Goal: Task Accomplishment & Management: Use online tool/utility

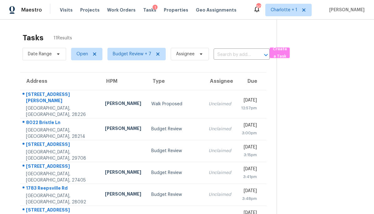
scroll to position [20, 0]
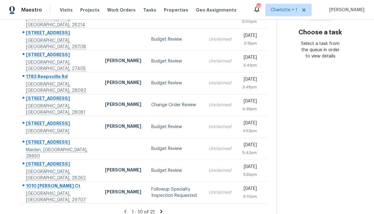
click at [160, 209] on icon at bounding box center [161, 212] width 6 height 6
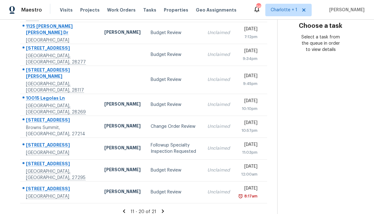
scroll to position [118, 0]
click at [123, 210] on icon at bounding box center [124, 211] width 2 height 3
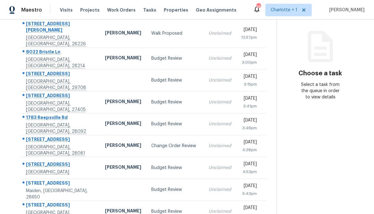
scroll to position [73, 0]
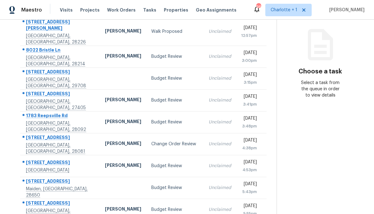
click at [178, 142] on td "Change Order Review" at bounding box center [174, 144] width 57 height 22
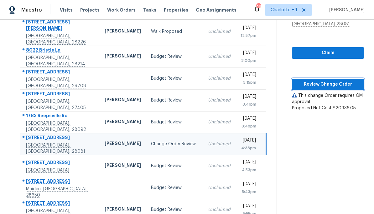
click at [336, 79] on button "Review Change Order" at bounding box center [328, 85] width 72 height 12
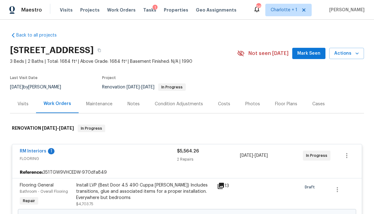
click at [226, 108] on div "Costs" at bounding box center [223, 104] width 27 height 18
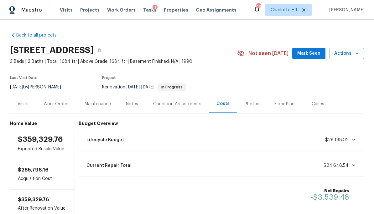
click at [62, 104] on div "Work Orders" at bounding box center [56, 104] width 26 height 6
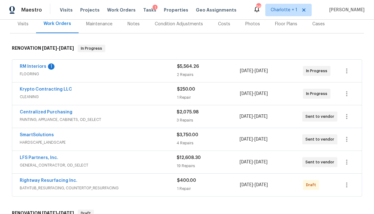
scroll to position [90, 0]
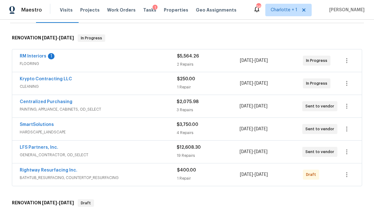
click at [151, 63] on span "FLOORING" at bounding box center [98, 64] width 157 height 6
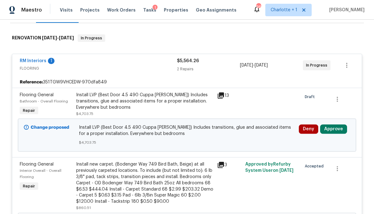
scroll to position [131, 0]
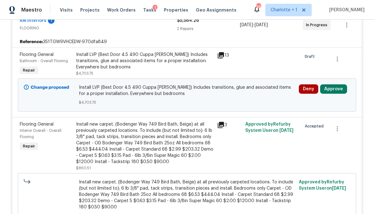
click at [336, 90] on button "Approve" at bounding box center [333, 88] width 27 height 9
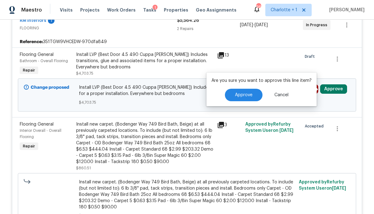
click at [244, 93] on span "Approve" at bounding box center [244, 95] width 18 height 5
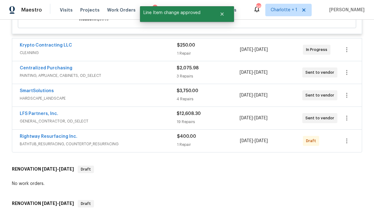
scroll to position [339, 0]
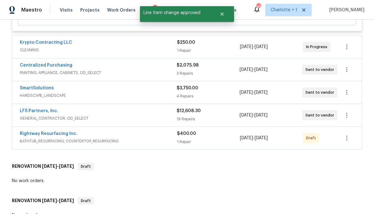
click at [228, 45] on div "$250.00" at bounding box center [208, 42] width 63 height 6
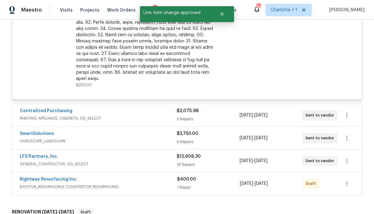
scroll to position [469, 0]
click at [220, 116] on div "3 Repairs" at bounding box center [207, 119] width 63 height 6
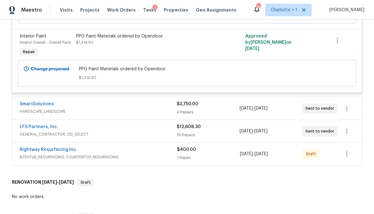
scroll to position [736, 0]
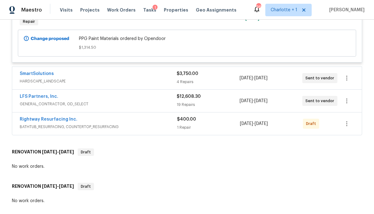
click at [224, 79] on div "4 Repairs" at bounding box center [207, 82] width 63 height 6
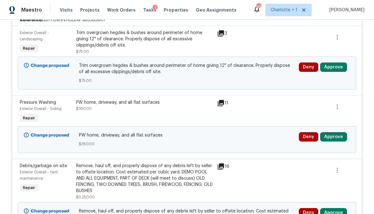
scroll to position [812, 0]
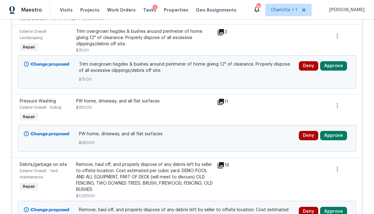
click at [336, 61] on button "Approve" at bounding box center [333, 65] width 27 height 9
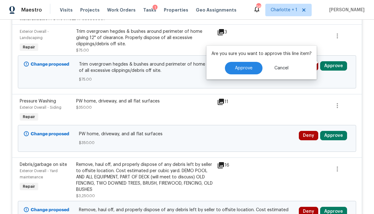
click at [246, 69] on span "Approve" at bounding box center [244, 68] width 18 height 5
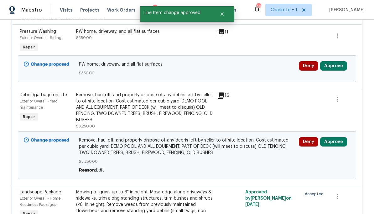
click at [340, 61] on button "Approve" at bounding box center [333, 65] width 27 height 9
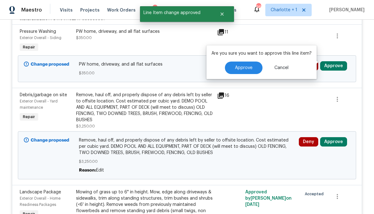
click at [250, 72] on button "Approve" at bounding box center [244, 68] width 38 height 13
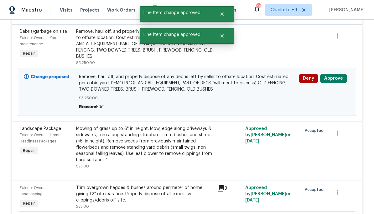
click at [339, 75] on button "Approve" at bounding box center [333, 78] width 27 height 9
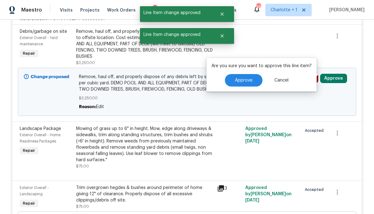
click at [248, 81] on span "Approve" at bounding box center [244, 80] width 18 height 5
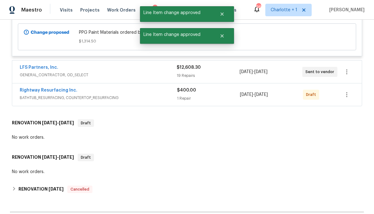
scroll to position [1048, 0]
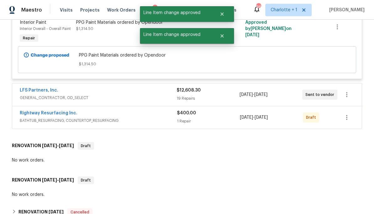
click at [230, 91] on div "$12,608.30" at bounding box center [207, 90] width 63 height 6
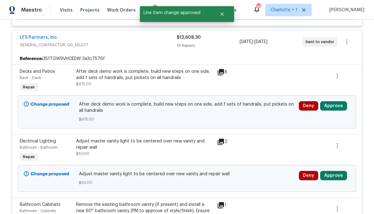
scroll to position [1102, 0]
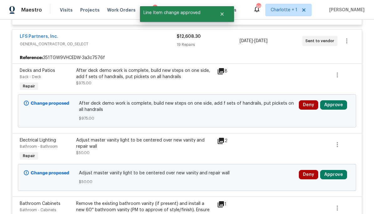
click at [338, 100] on button "Approve" at bounding box center [333, 104] width 27 height 9
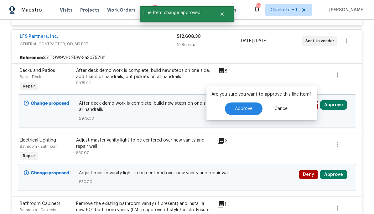
click at [247, 108] on span "Approve" at bounding box center [244, 109] width 18 height 5
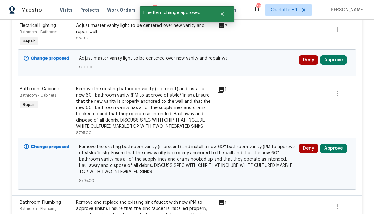
scroll to position [1149, 0]
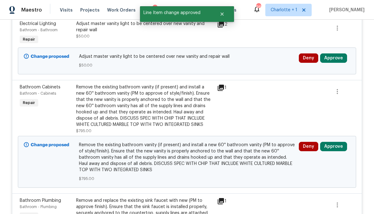
click at [333, 56] on button "Approve" at bounding box center [333, 58] width 27 height 9
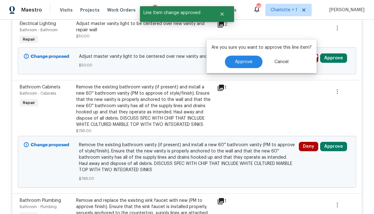
click at [241, 65] on button "Approve" at bounding box center [244, 62] width 38 height 13
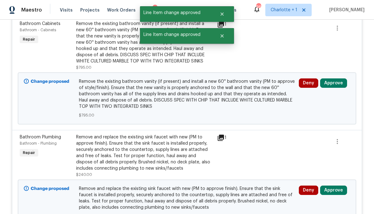
click at [338, 84] on button "Approve" at bounding box center [333, 83] width 27 height 9
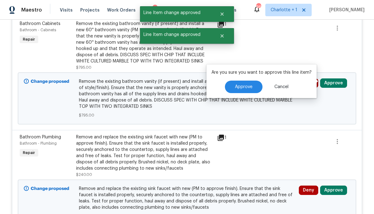
click at [244, 82] on button "Approve" at bounding box center [244, 87] width 38 height 13
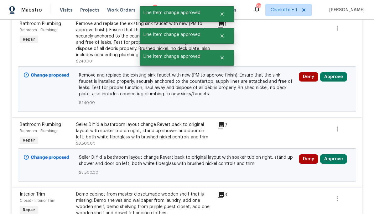
click at [342, 74] on button "Approve" at bounding box center [333, 76] width 27 height 9
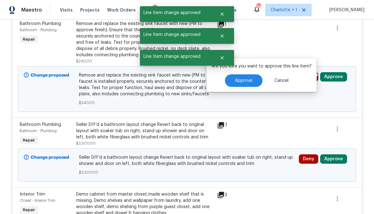
click at [246, 81] on span "Approve" at bounding box center [244, 81] width 18 height 5
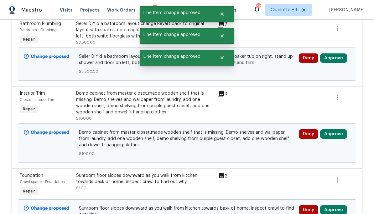
click at [340, 57] on button "Approve" at bounding box center [333, 58] width 27 height 9
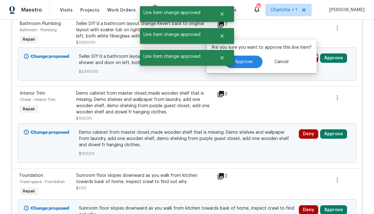
click at [250, 61] on span "Approve" at bounding box center [244, 62] width 18 height 5
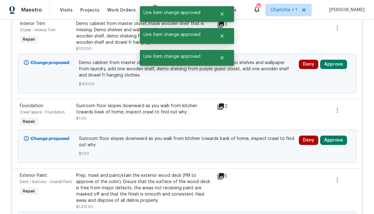
click at [340, 64] on button "Approve" at bounding box center [333, 64] width 27 height 9
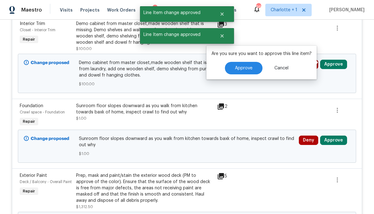
click at [252, 69] on button "Approve" at bounding box center [244, 68] width 38 height 13
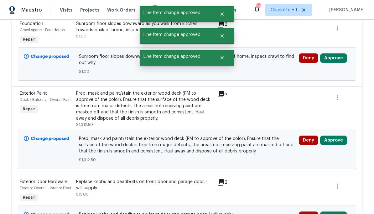
click at [342, 55] on button "Approve" at bounding box center [333, 58] width 27 height 9
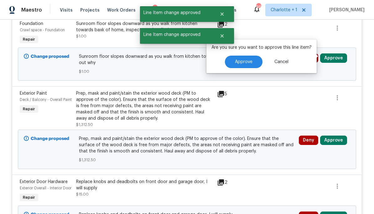
click at [252, 63] on button "Approve" at bounding box center [244, 62] width 38 height 13
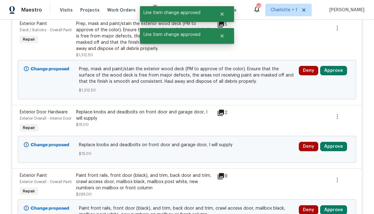
click at [345, 69] on button "Approve" at bounding box center [333, 70] width 27 height 9
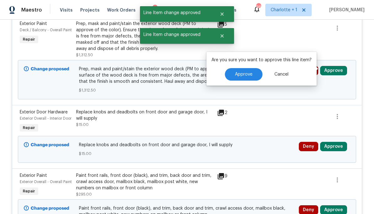
click at [245, 75] on span "Approve" at bounding box center [244, 74] width 18 height 5
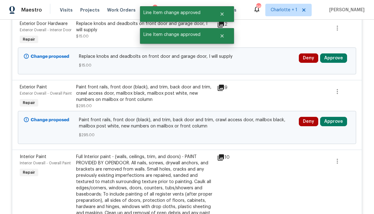
click at [339, 61] on button "Approve" at bounding box center [333, 58] width 27 height 9
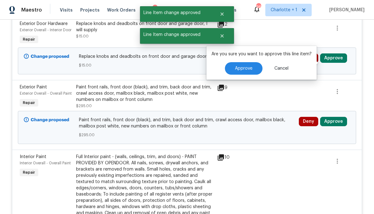
click at [247, 67] on span "Approve" at bounding box center [244, 68] width 18 height 5
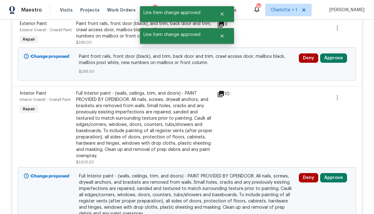
click at [341, 56] on button "Approve" at bounding box center [333, 58] width 27 height 9
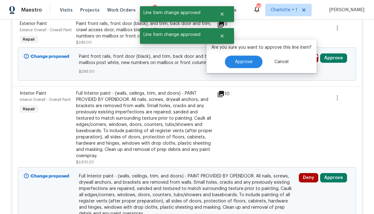
click at [243, 62] on span "Approve" at bounding box center [244, 62] width 18 height 5
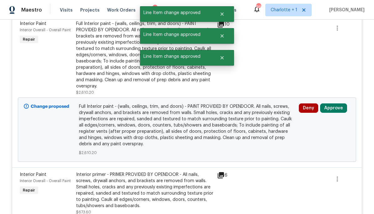
click at [337, 108] on button "Approve" at bounding box center [333, 108] width 27 height 9
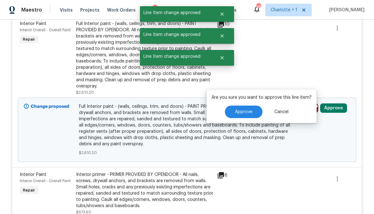
click at [256, 107] on button "Approve" at bounding box center [244, 112] width 38 height 13
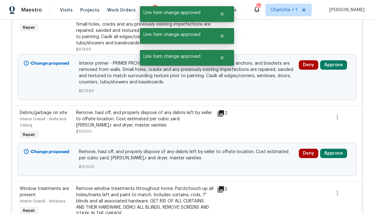
scroll to position [1160, 0]
click at [335, 61] on button "Approve" at bounding box center [333, 65] width 27 height 9
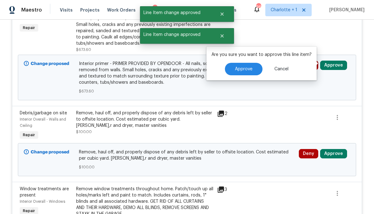
click at [250, 72] on button "Approve" at bounding box center [244, 69] width 38 height 13
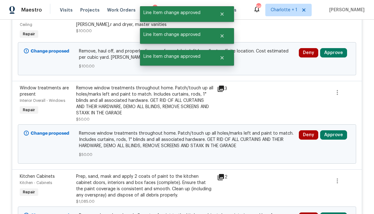
click at [337, 48] on button "Approve" at bounding box center [333, 52] width 27 height 9
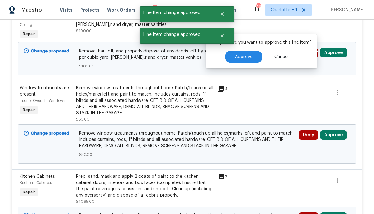
click at [259, 59] on button "Approve" at bounding box center [244, 57] width 38 height 13
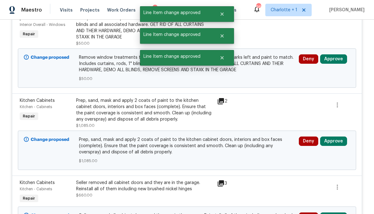
click at [339, 57] on button "Approve" at bounding box center [333, 58] width 27 height 9
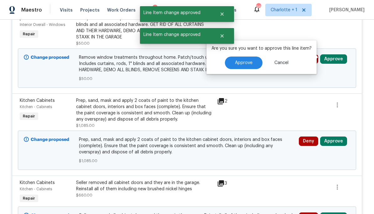
click at [245, 65] on button "Approve" at bounding box center [244, 63] width 38 height 13
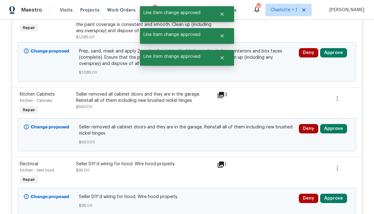
click at [338, 51] on button "Approve" at bounding box center [333, 52] width 27 height 9
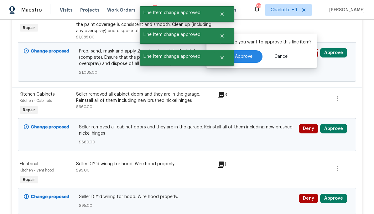
click at [252, 58] on button "Approve" at bounding box center [244, 56] width 38 height 13
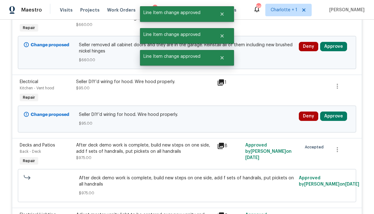
click at [344, 46] on button "Approve" at bounding box center [333, 46] width 27 height 9
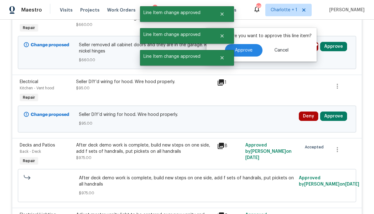
click at [254, 52] on button "Approve" at bounding box center [244, 50] width 38 height 13
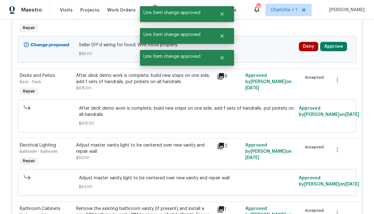
click at [342, 44] on button "Approve" at bounding box center [333, 46] width 27 height 9
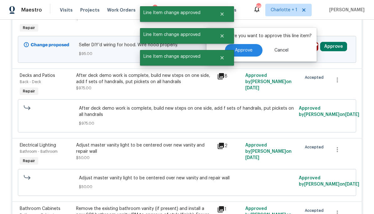
click at [251, 51] on button "Approve" at bounding box center [244, 50] width 38 height 13
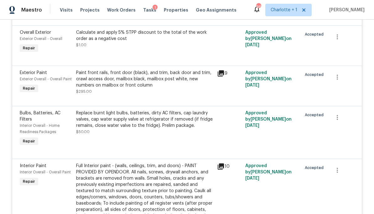
scroll to position [1210, 0]
click at [222, 76] on icon at bounding box center [220, 73] width 6 height 6
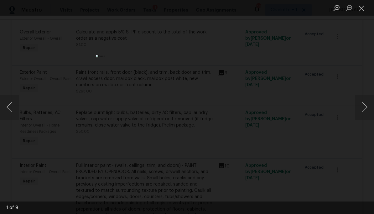
click at [358, 105] on button "Next image" at bounding box center [364, 107] width 19 height 25
click at [362, 102] on button "Next image" at bounding box center [364, 107] width 19 height 25
click at [360, 103] on button "Next image" at bounding box center [364, 107] width 19 height 25
click at [359, 104] on button "Next image" at bounding box center [364, 107] width 19 height 25
click at [361, 104] on button "Next image" at bounding box center [364, 107] width 19 height 25
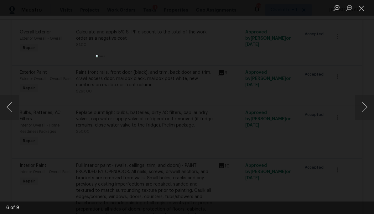
click at [362, 99] on button "Next image" at bounding box center [364, 107] width 19 height 25
click at [344, 41] on div "Lightbox" at bounding box center [187, 107] width 374 height 214
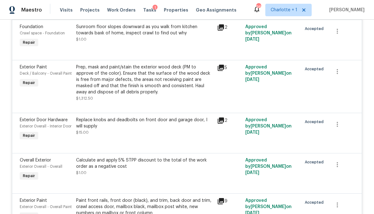
scroll to position [1081, 0]
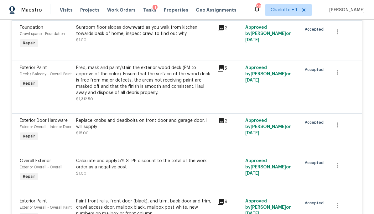
click at [223, 69] on icon at bounding box center [220, 68] width 6 height 6
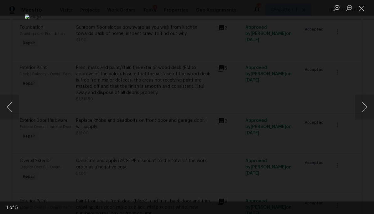
click at [360, 107] on button "Next image" at bounding box center [364, 107] width 19 height 25
click at [361, 105] on button "Next image" at bounding box center [364, 107] width 19 height 25
click at [361, 103] on button "Next image" at bounding box center [364, 107] width 19 height 25
click at [362, 103] on button "Next image" at bounding box center [364, 107] width 19 height 25
click at [349, 43] on div "Lightbox" at bounding box center [187, 107] width 374 height 214
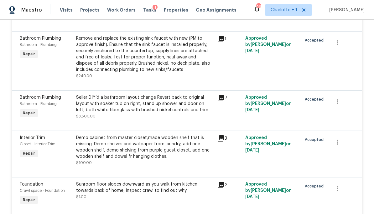
scroll to position [924, 0]
click at [222, 95] on icon at bounding box center [220, 98] width 6 height 6
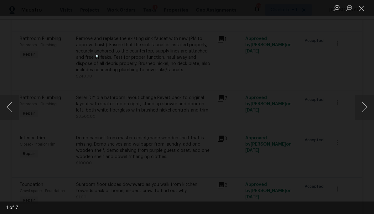
click at [358, 104] on button "Next image" at bounding box center [364, 107] width 19 height 25
click at [360, 104] on button "Next image" at bounding box center [364, 107] width 19 height 25
click at [359, 103] on button "Next image" at bounding box center [364, 107] width 19 height 25
click at [356, 104] on button "Next image" at bounding box center [364, 107] width 19 height 25
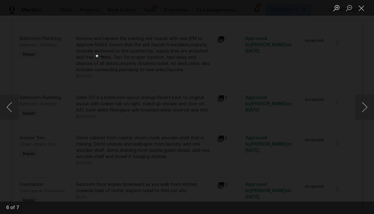
click at [356, 104] on button "Next image" at bounding box center [364, 107] width 19 height 25
click at [361, 10] on button "Close lightbox" at bounding box center [361, 8] width 13 height 11
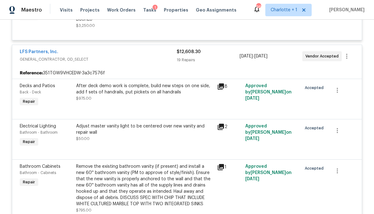
scroll to position [693, 0]
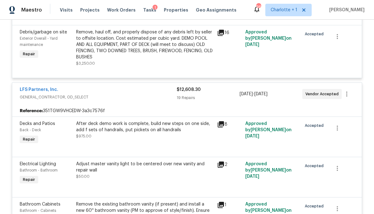
click at [164, 95] on span "GENERAL_CONTRACTOR, OD_SELECT" at bounding box center [98, 97] width 157 height 6
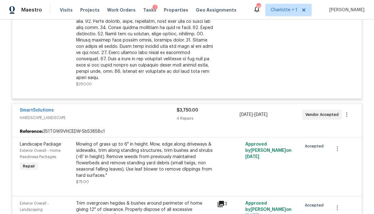
scroll to position [430, 0]
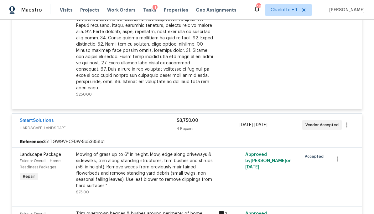
click at [167, 125] on span "HARDSCAPE_LANDSCAPE" at bounding box center [98, 128] width 157 height 6
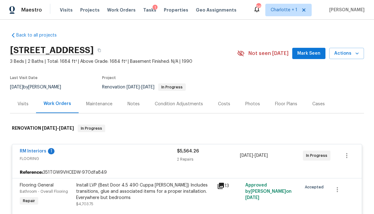
scroll to position [0, 0]
click at [135, 107] on div "Notes" at bounding box center [133, 104] width 27 height 18
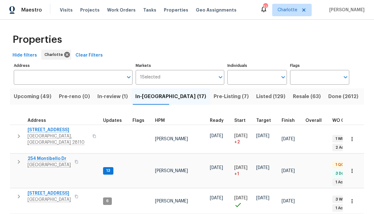
click at [63, 5] on div "Visits Projects Work Orders Tasks Properties Geo Assignments" at bounding box center [152, 10] width 184 height 13
click at [60, 10] on span "Visits" at bounding box center [66, 10] width 13 height 6
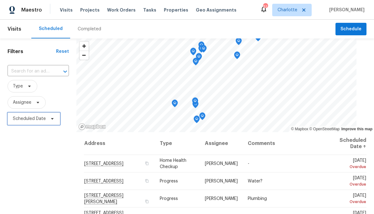
click at [40, 120] on span "Scheduled Date" at bounding box center [29, 119] width 33 height 6
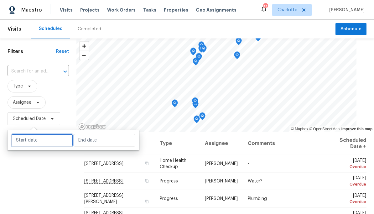
click at [43, 142] on input "text" at bounding box center [42, 140] width 62 height 13
select select "9"
select select "2025"
select select "10"
select select "2025"
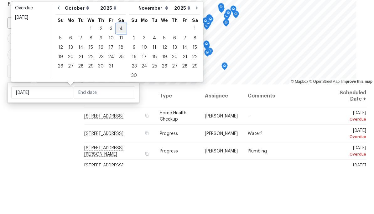
click at [120, 72] on div "4" at bounding box center [121, 76] width 10 height 9
type input "Sat, Oct 04"
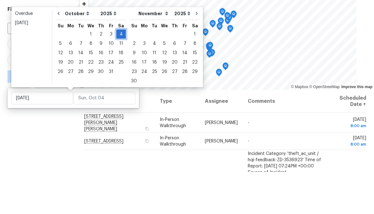
click at [118, 72] on div "4" at bounding box center [121, 76] width 10 height 9
type input "Sat, Oct 04"
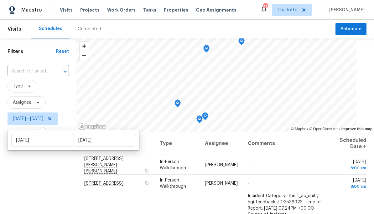
click at [51, 202] on div "Filters Reset ​ Type Assignee Sat, Oct 04 - Sat, Oct 04" at bounding box center [38, 170] width 76 height 265
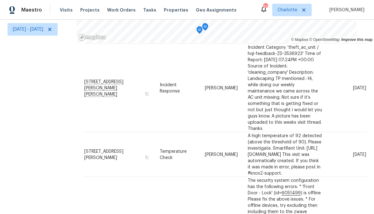
scroll to position [56, 0]
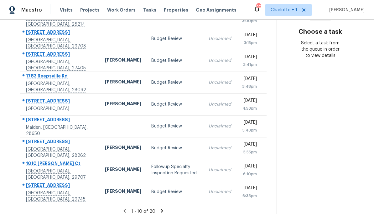
scroll to position [112, 0]
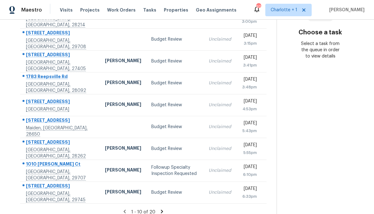
click at [161, 210] on icon at bounding box center [162, 211] width 2 height 3
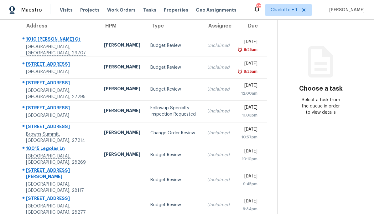
scroll to position [63, 0]
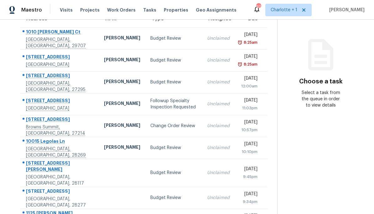
click at [185, 129] on td "Change Order Review" at bounding box center [173, 126] width 57 height 22
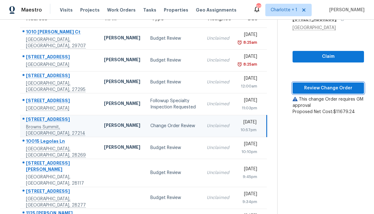
click at [337, 84] on button "Review Change Order" at bounding box center [327, 89] width 71 height 12
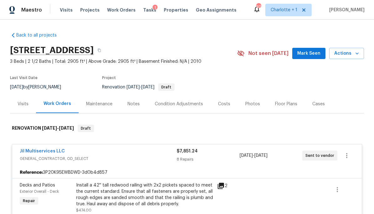
click at [221, 102] on div "Costs" at bounding box center [224, 104] width 12 height 6
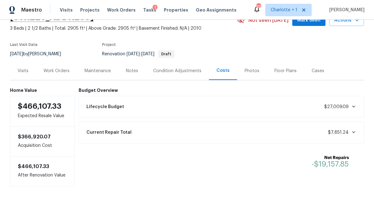
scroll to position [33, 0]
click at [60, 68] on div "Work Orders" at bounding box center [56, 71] width 26 height 6
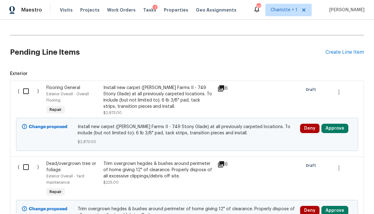
scroll to position [172, 0]
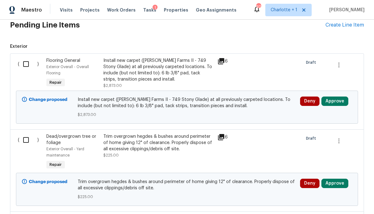
click at [336, 101] on button "Approve" at bounding box center [334, 101] width 27 height 9
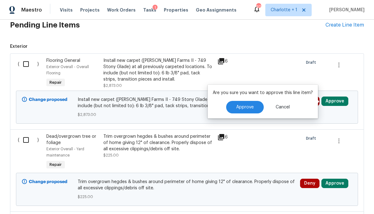
click at [253, 110] on button "Approve" at bounding box center [245, 107] width 38 height 13
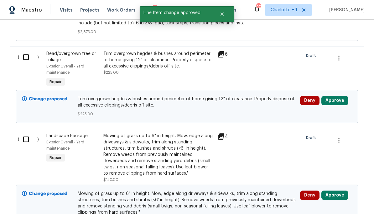
scroll to position [255, 0]
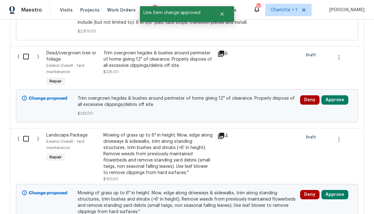
click at [339, 99] on button "Approve" at bounding box center [334, 99] width 27 height 9
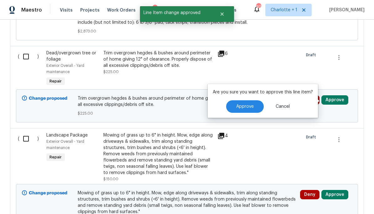
click at [248, 107] on span "Approve" at bounding box center [245, 106] width 18 height 5
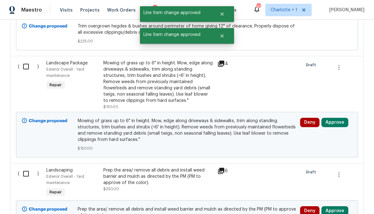
scroll to position [328, 0]
click at [341, 124] on button "Approve" at bounding box center [334, 122] width 27 height 9
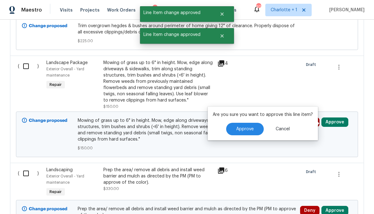
click at [254, 127] on button "Approve" at bounding box center [245, 129] width 38 height 13
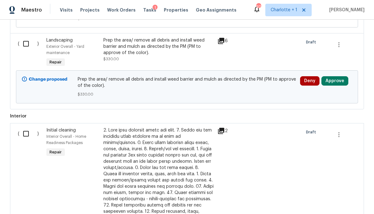
scroll to position [458, 0]
click at [338, 82] on button "Approve" at bounding box center [334, 80] width 27 height 9
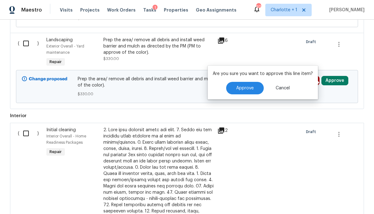
click at [249, 88] on span "Approve" at bounding box center [245, 88] width 18 height 5
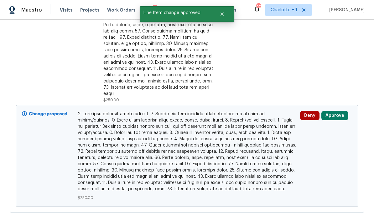
scroll to position [658, 0]
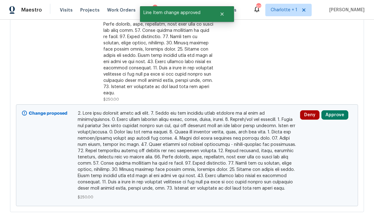
click at [338, 111] on button "Approve" at bounding box center [334, 114] width 27 height 9
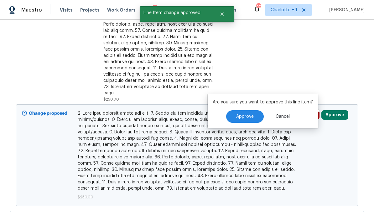
click at [259, 115] on button "Approve" at bounding box center [245, 116] width 38 height 13
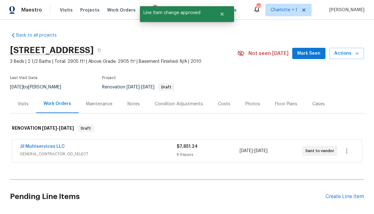
scroll to position [0, 0]
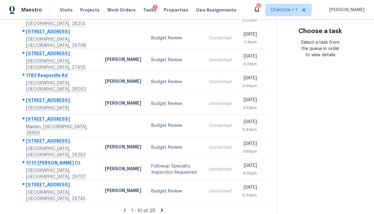
scroll to position [112, 0]
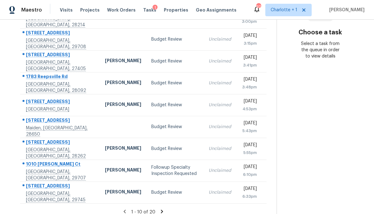
click at [161, 209] on icon at bounding box center [162, 212] width 6 height 6
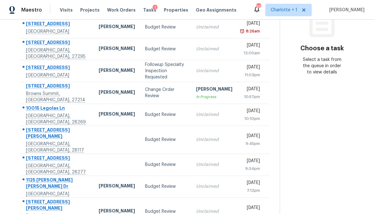
scroll to position [95, 0]
click at [191, 92] on td "[PERSON_NAME] In Progress" at bounding box center [214, 93] width 46 height 22
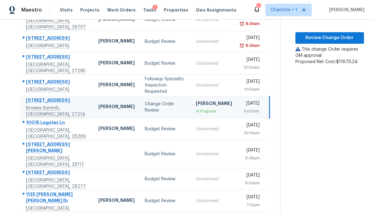
scroll to position [78, 0]
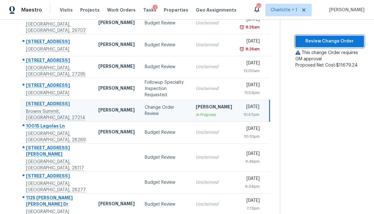
click at [338, 41] on span "Review Change Order" at bounding box center [329, 42] width 59 height 8
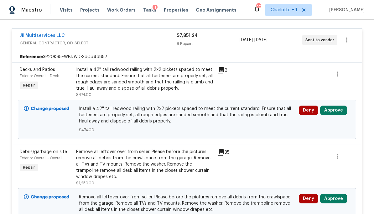
scroll to position [135, 0]
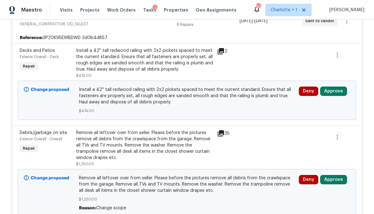
click at [337, 88] on button "Approve" at bounding box center [333, 91] width 27 height 9
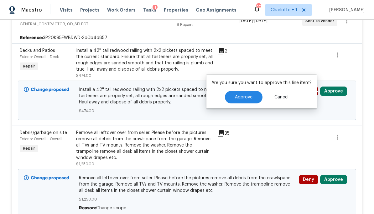
click at [250, 99] on span "Approve" at bounding box center [244, 97] width 18 height 5
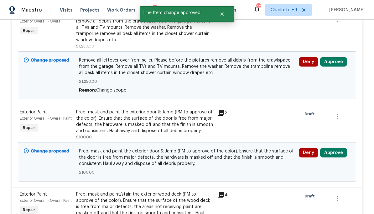
scroll to position [171, 0]
click at [335, 63] on button "Approve" at bounding box center [333, 61] width 27 height 9
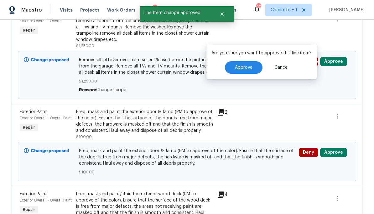
click at [254, 69] on button "Approve" at bounding box center [244, 67] width 38 height 13
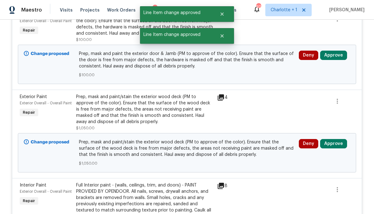
click at [338, 55] on button "Approve" at bounding box center [333, 55] width 27 height 9
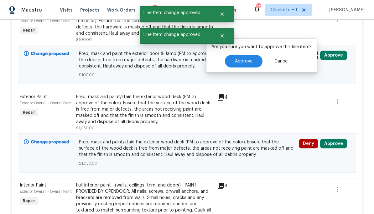
click at [252, 65] on button "Approve" at bounding box center [244, 61] width 38 height 13
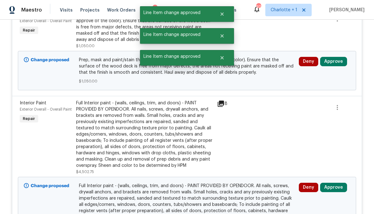
click at [341, 59] on button "Approve" at bounding box center [333, 61] width 27 height 9
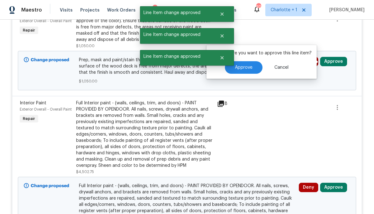
click at [252, 69] on button "Approve" at bounding box center [244, 67] width 38 height 13
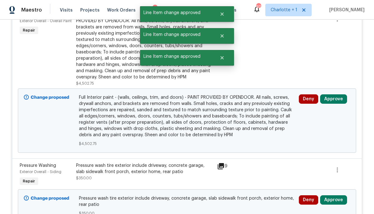
click at [338, 99] on button "Approve" at bounding box center [333, 98] width 27 height 9
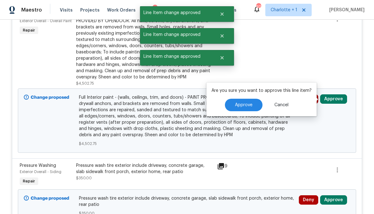
click at [264, 106] on button "Cancel" at bounding box center [281, 105] width 34 height 13
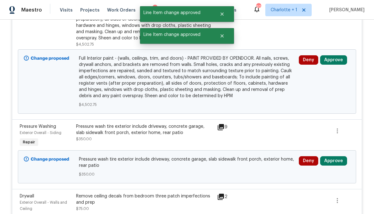
scroll to position [217, 0]
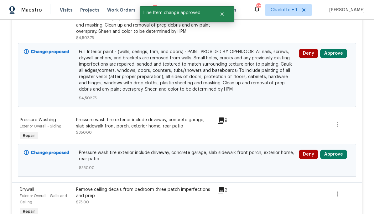
click at [341, 155] on button "Approve" at bounding box center [333, 154] width 27 height 9
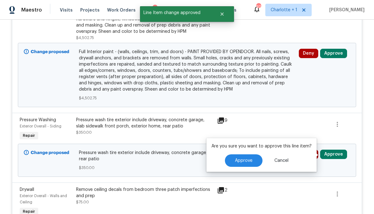
click at [252, 160] on button "Approve" at bounding box center [244, 161] width 38 height 13
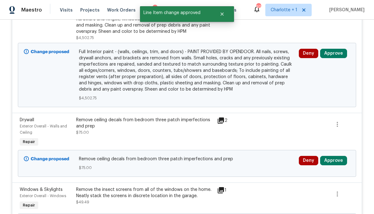
click at [335, 53] on button "Approve" at bounding box center [333, 53] width 27 height 9
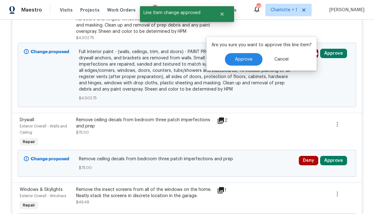
click at [242, 59] on span "Approve" at bounding box center [244, 59] width 18 height 5
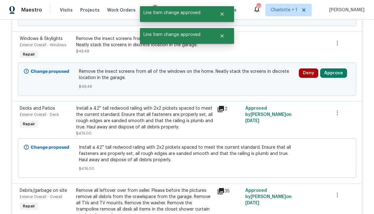
click at [337, 74] on button "Approve" at bounding box center [333, 73] width 27 height 9
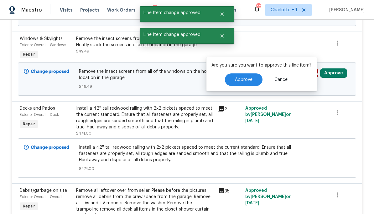
click at [243, 80] on span "Approve" at bounding box center [244, 80] width 18 height 5
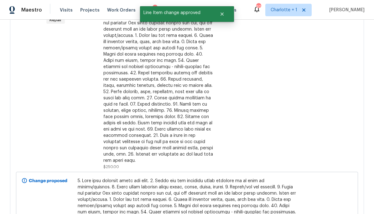
scroll to position [1323, 0]
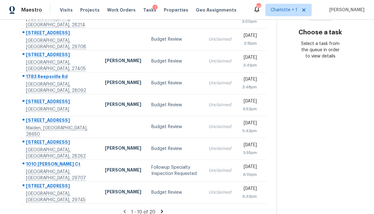
click at [160, 209] on icon at bounding box center [162, 212] width 6 height 6
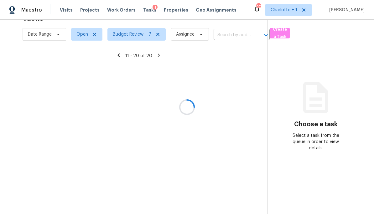
scroll to position [20, 0]
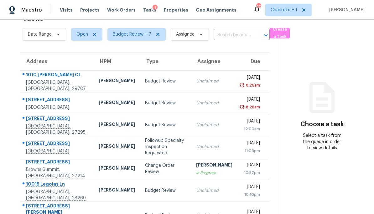
click at [161, 175] on td "Change Order Review" at bounding box center [165, 169] width 51 height 22
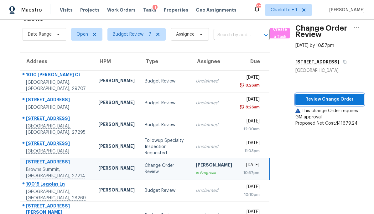
click at [340, 99] on span "Review Change Order" at bounding box center [329, 100] width 59 height 8
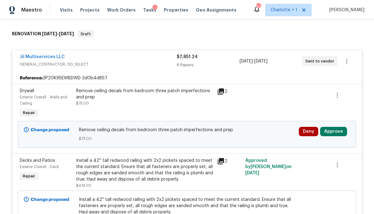
scroll to position [104, 0]
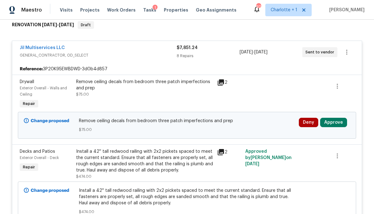
click at [335, 124] on button "Approve" at bounding box center [333, 122] width 27 height 9
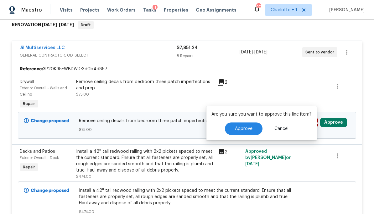
click at [253, 126] on button "Approve" at bounding box center [244, 129] width 38 height 13
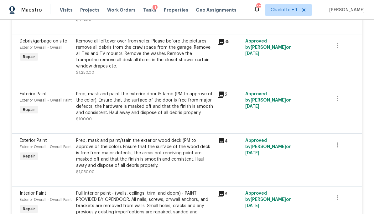
scroll to position [189, 0]
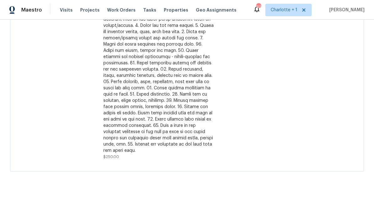
scroll to position [904, 0]
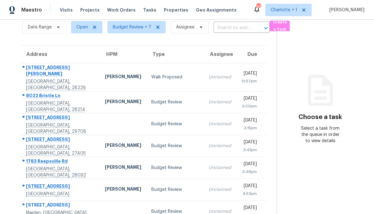
scroll to position [28, 0]
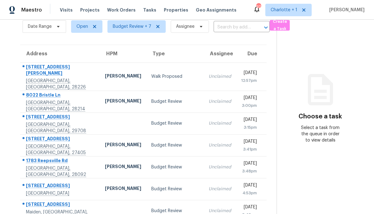
click at [203, 104] on td "Unclaimed" at bounding box center [219, 102] width 33 height 22
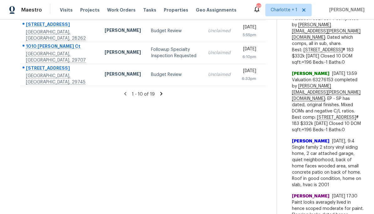
scroll to position [229, 0]
click at [158, 97] on icon at bounding box center [161, 94] width 6 height 6
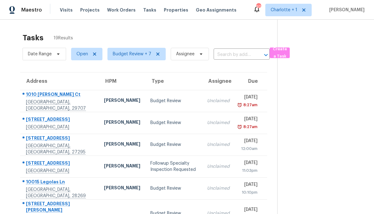
scroll to position [0, 0]
